Goal: Task Accomplishment & Management: Use online tool/utility

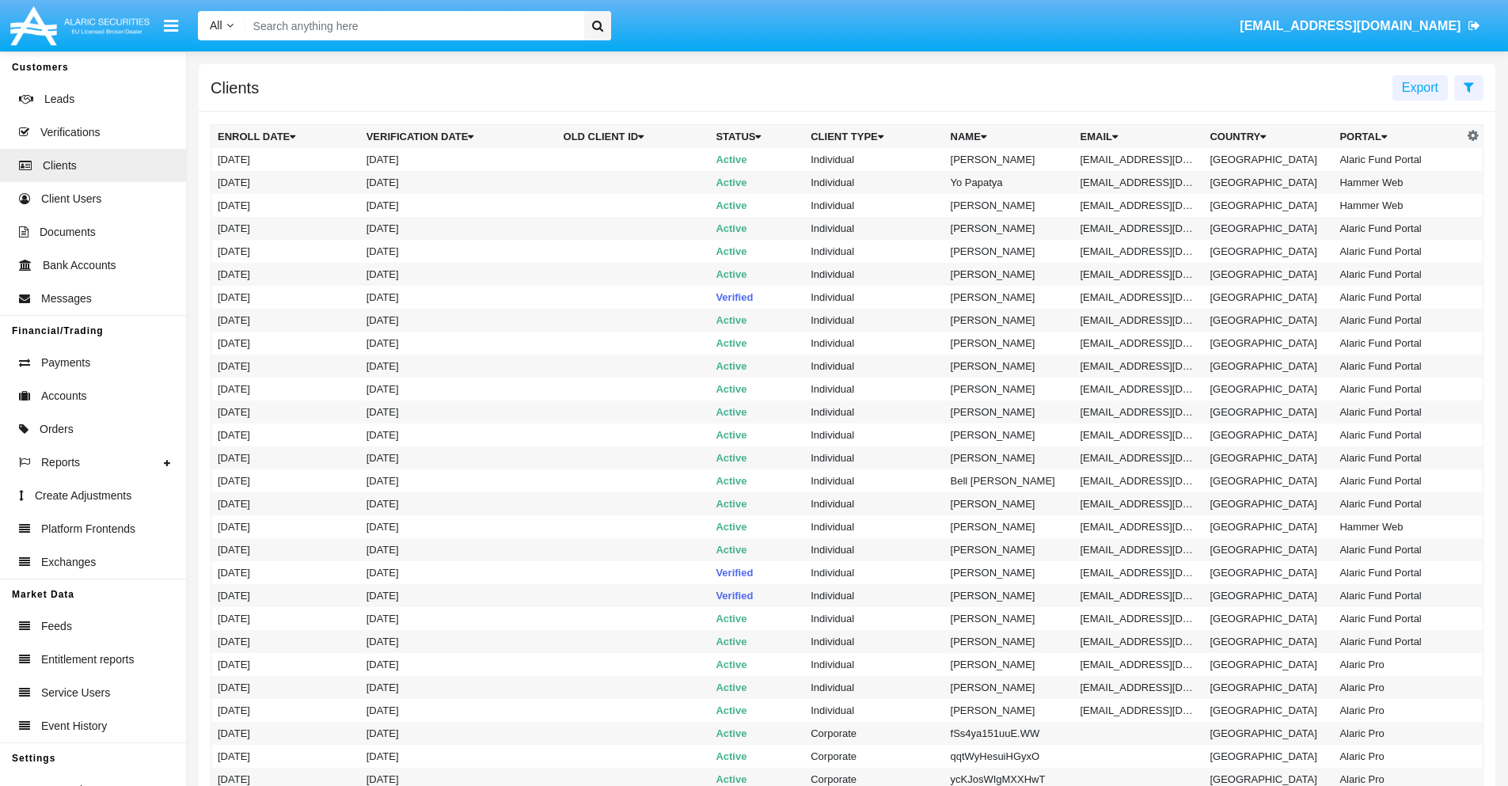
click at [1420, 87] on span "Export" at bounding box center [1420, 87] width 36 height 13
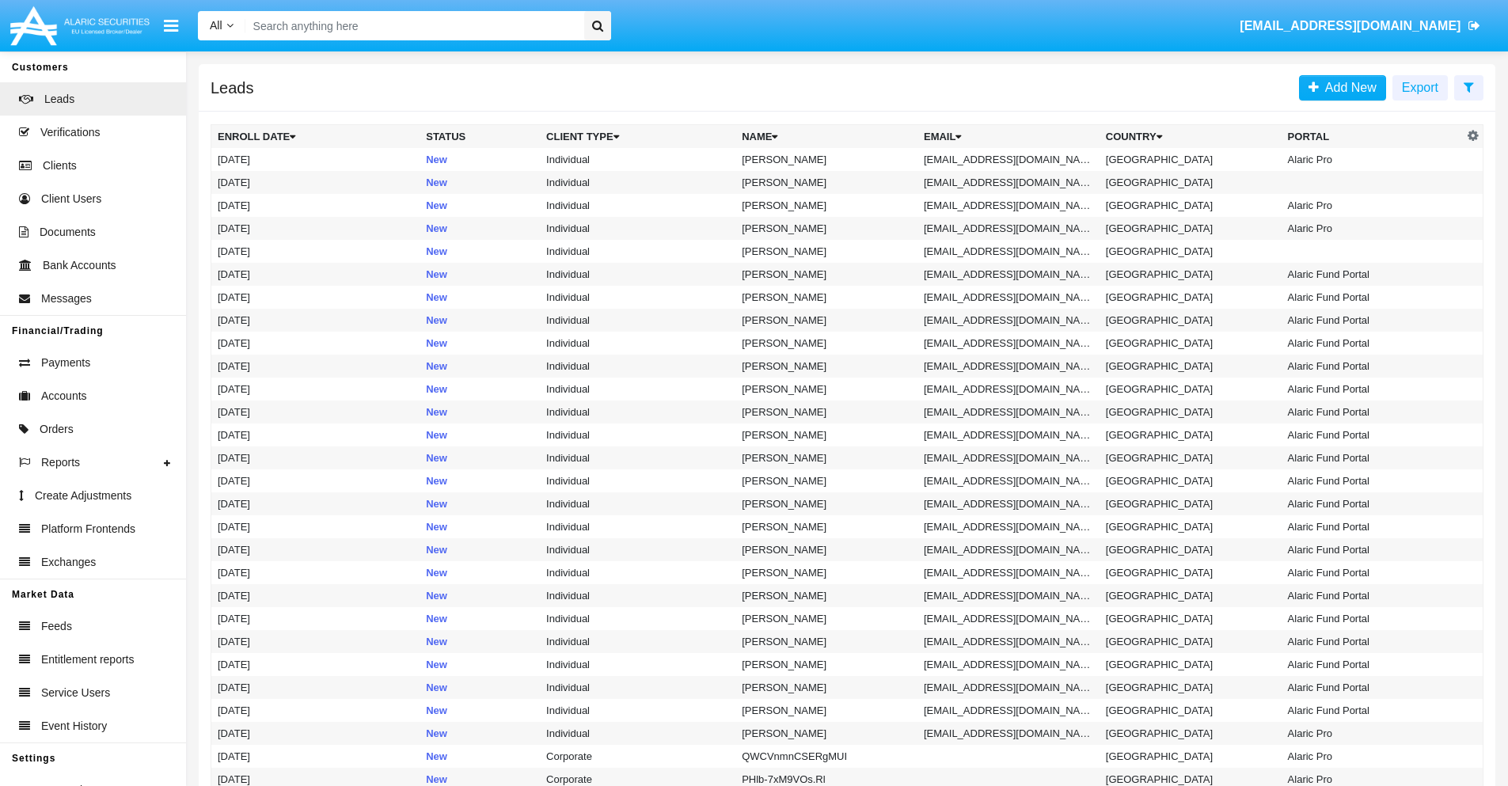
click at [1420, 87] on span "Export" at bounding box center [1420, 87] width 36 height 13
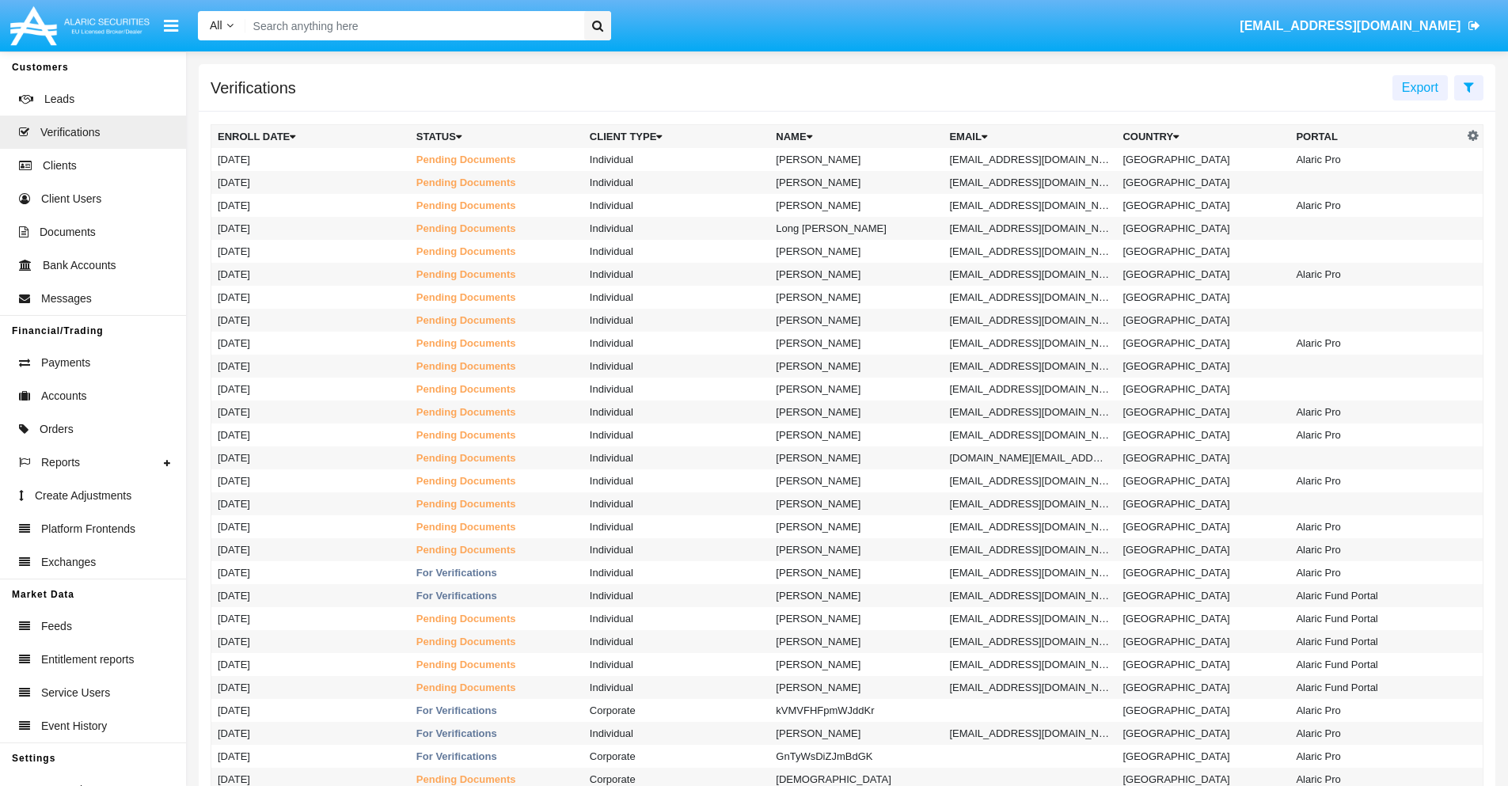
click at [1420, 87] on span "Export" at bounding box center [1420, 87] width 36 height 13
